Goal: Task Accomplishment & Management: Use online tool/utility

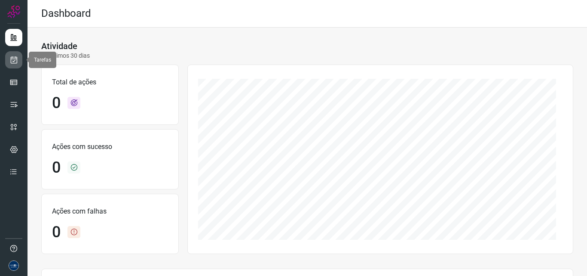
click at [6, 67] on link at bounding box center [13, 59] width 17 height 17
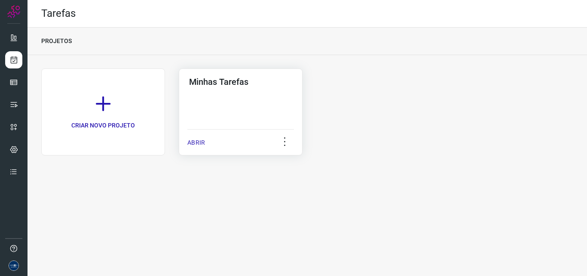
click at [198, 136] on div "ABRIR" at bounding box center [240, 140] width 107 height 22
click at [210, 145] on div "ABRIR" at bounding box center [240, 140] width 107 height 22
click at [194, 141] on p "ABRIR" at bounding box center [196, 142] width 18 height 9
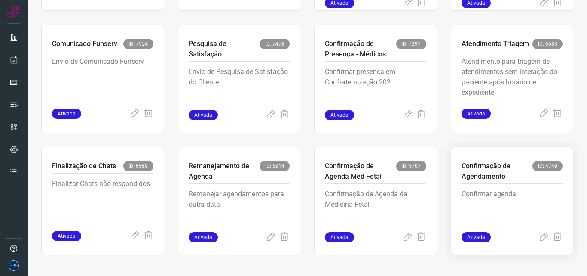
scroll to position [167, 0]
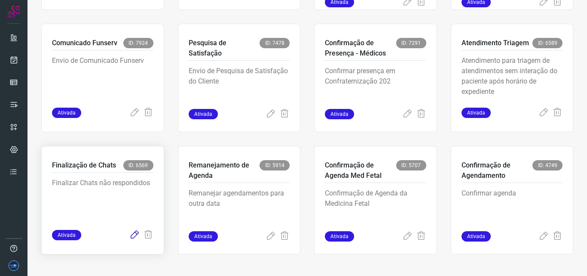
click at [134, 235] on icon at bounding box center [134, 235] width 10 height 10
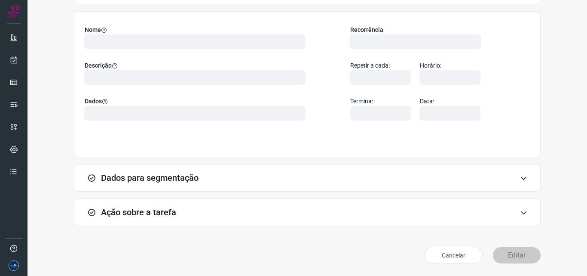
scroll to position [60, 0]
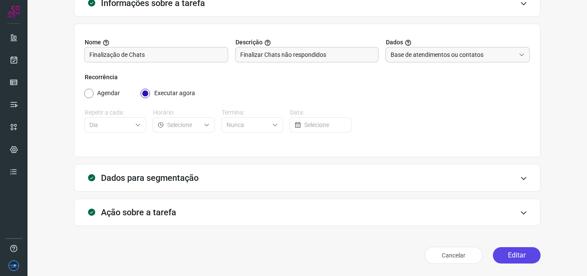
click at [522, 255] on button "Editar" at bounding box center [517, 255] width 48 height 16
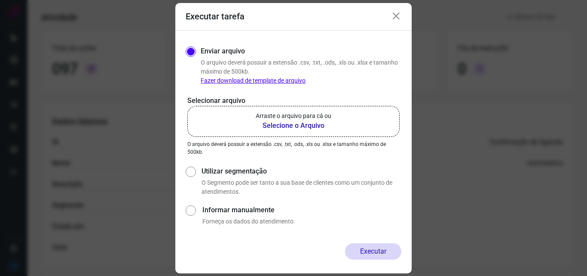
click at [402, 20] on div "Executar tarefa" at bounding box center [293, 17] width 237 height 28
click at [396, 17] on icon at bounding box center [396, 16] width 10 height 10
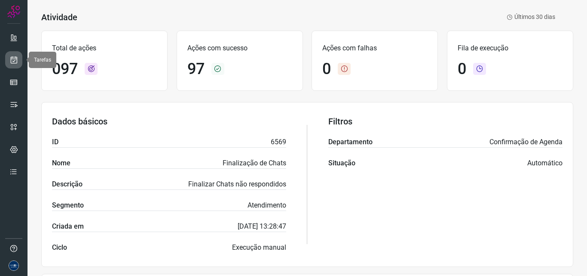
click at [20, 63] on link at bounding box center [13, 59] width 17 height 17
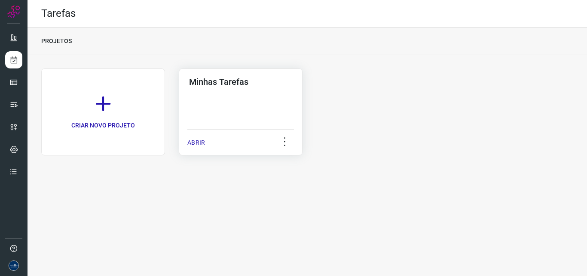
click at [195, 145] on p "ABRIR" at bounding box center [196, 142] width 18 height 9
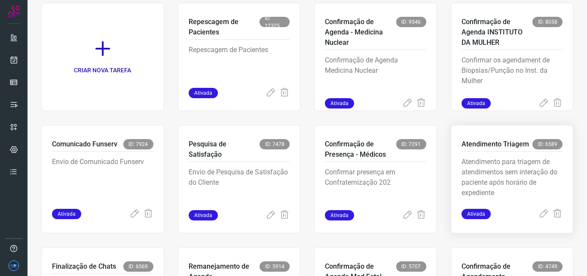
scroll to position [167, 0]
